Goal: Task Accomplishment & Management: Manage account settings

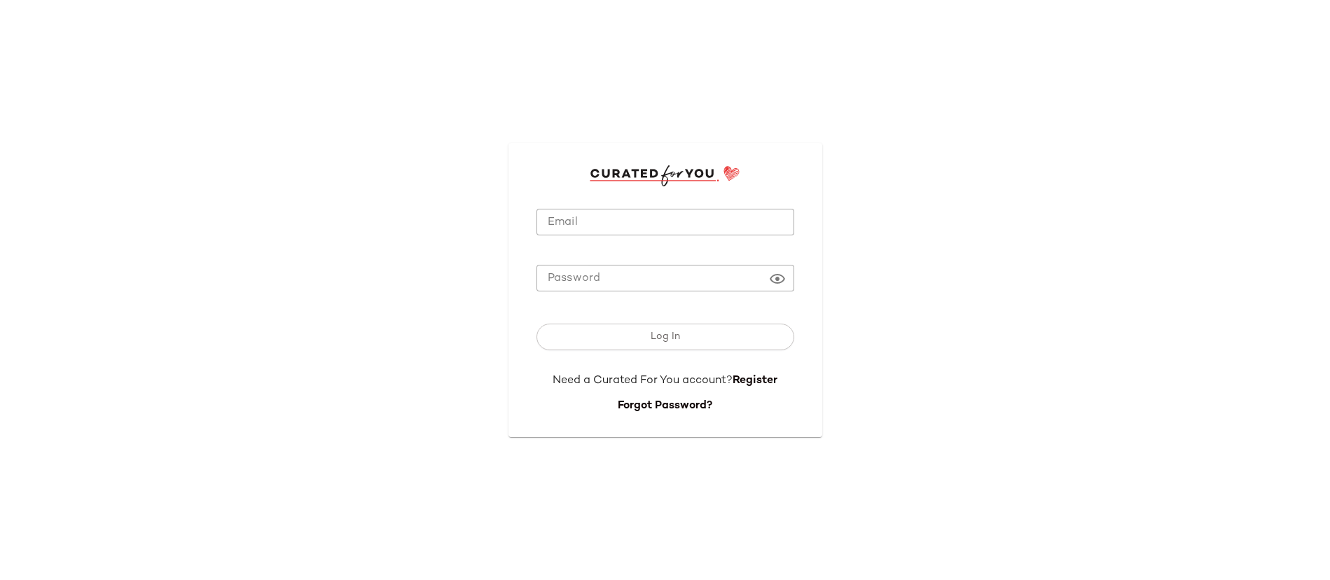
type input "**********"
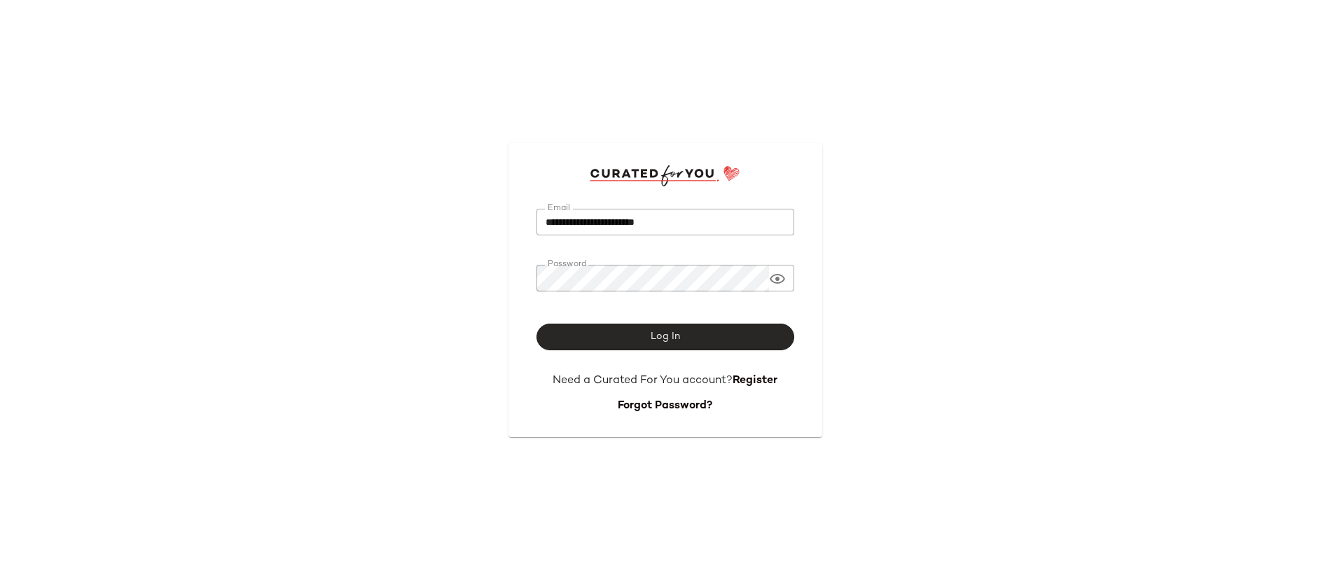
click at [637, 333] on button "Log In" at bounding box center [665, 337] width 258 height 27
